Goal: Task Accomplishment & Management: Manage account settings

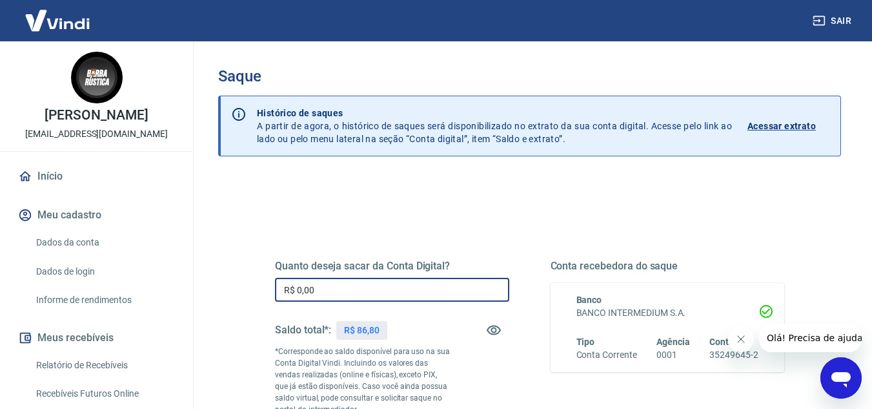
click at [389, 289] on input "R$ 0,00" at bounding box center [392, 290] width 234 height 24
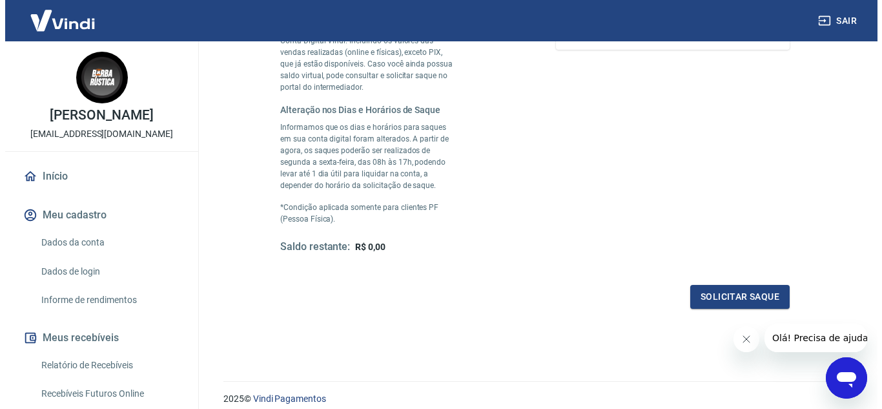
scroll to position [323, 0]
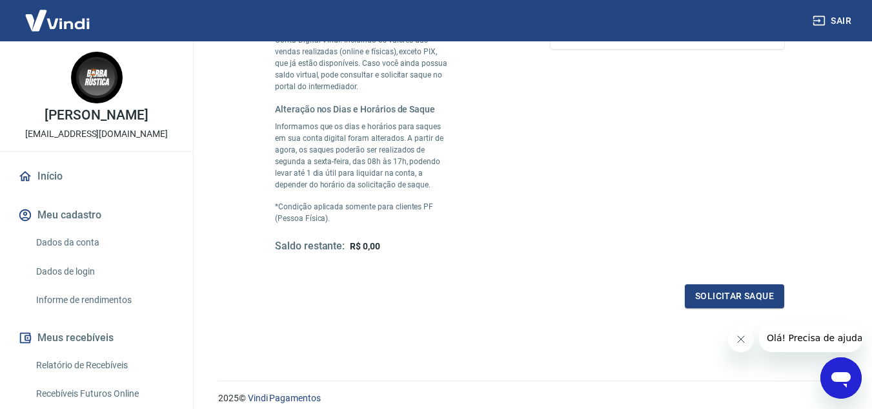
type input "R$ 86,80"
click at [742, 340] on icon "Fechar mensagem da empresa" at bounding box center [740, 339] width 6 height 6
click at [690, 281] on div "Quanto deseja sacar da Conta Digital? R$ 86,80 ​ Saldo total*: R$ 86,80 *Corres…" at bounding box center [529, 107] width 509 height 402
click at [702, 293] on button "Solicitar saque" at bounding box center [734, 296] width 99 height 24
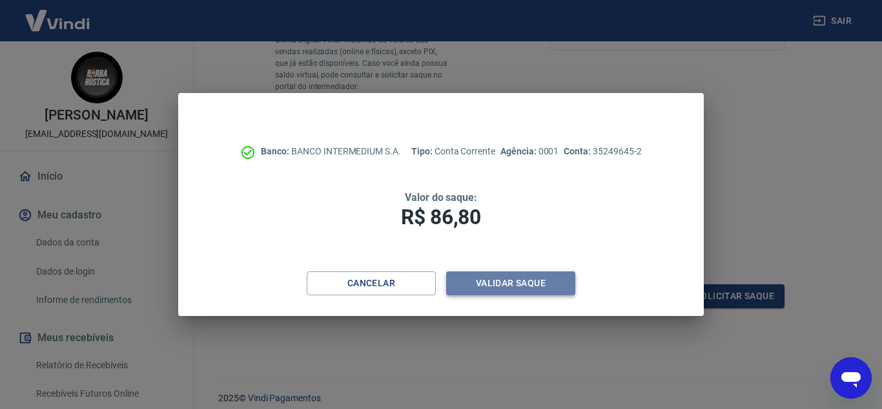
click at [502, 282] on button "Validar saque" at bounding box center [510, 283] width 129 height 24
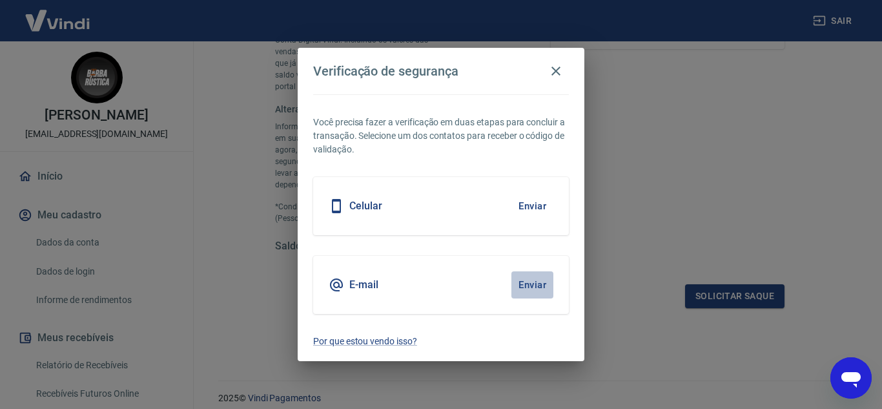
click at [519, 287] on button "Enviar" at bounding box center [532, 284] width 42 height 27
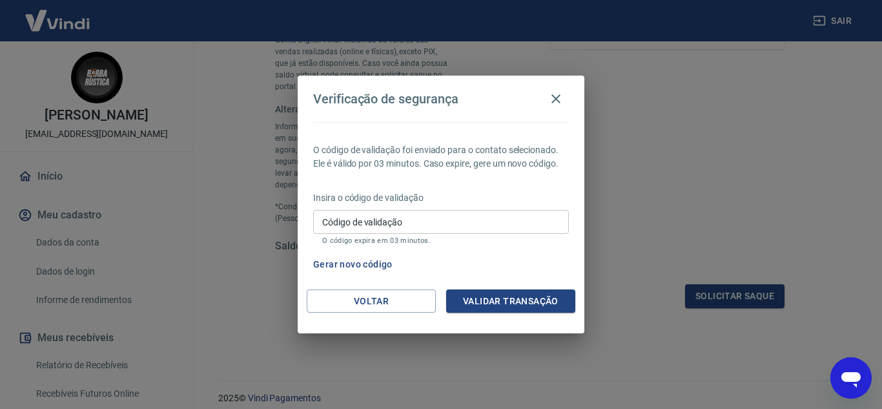
click at [509, 216] on input "Código de validação" at bounding box center [441, 222] width 256 height 24
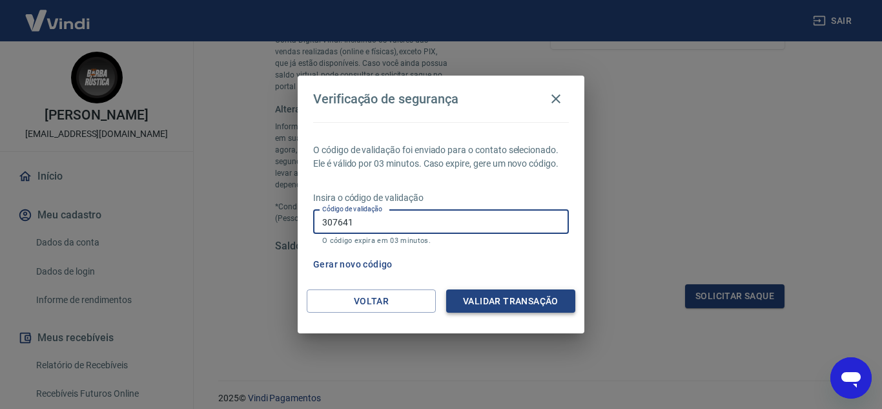
type input "307641"
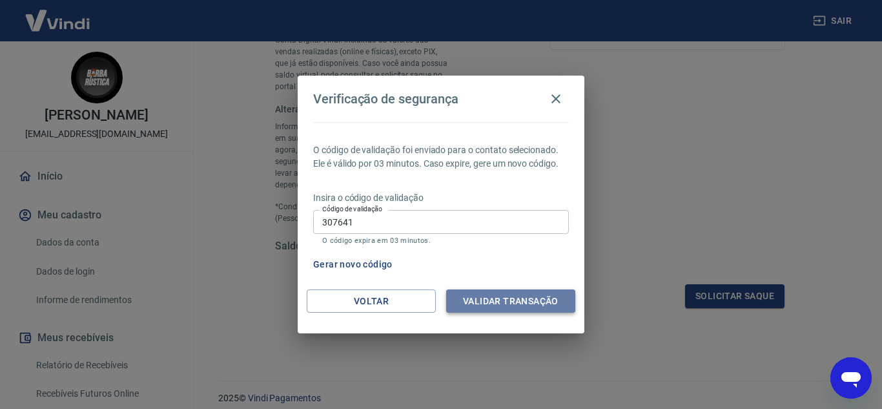
click at [512, 292] on button "Validar transação" at bounding box center [510, 301] width 129 height 24
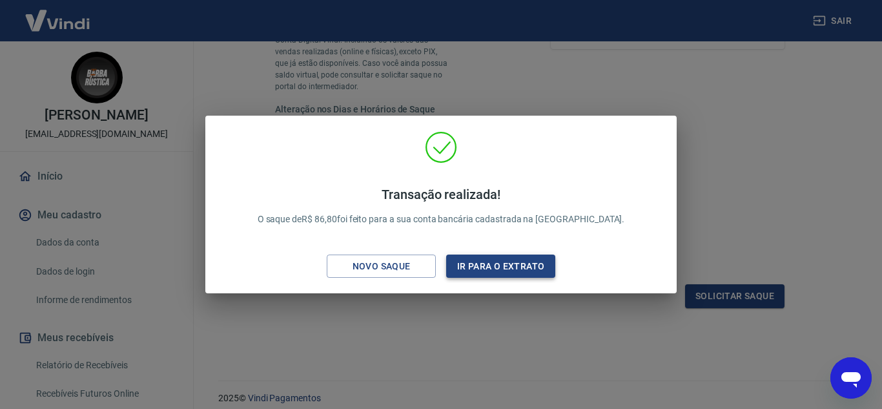
click at [498, 276] on button "Ir para o extrato" at bounding box center [500, 266] width 109 height 24
